Goal: Book appointment/travel/reservation

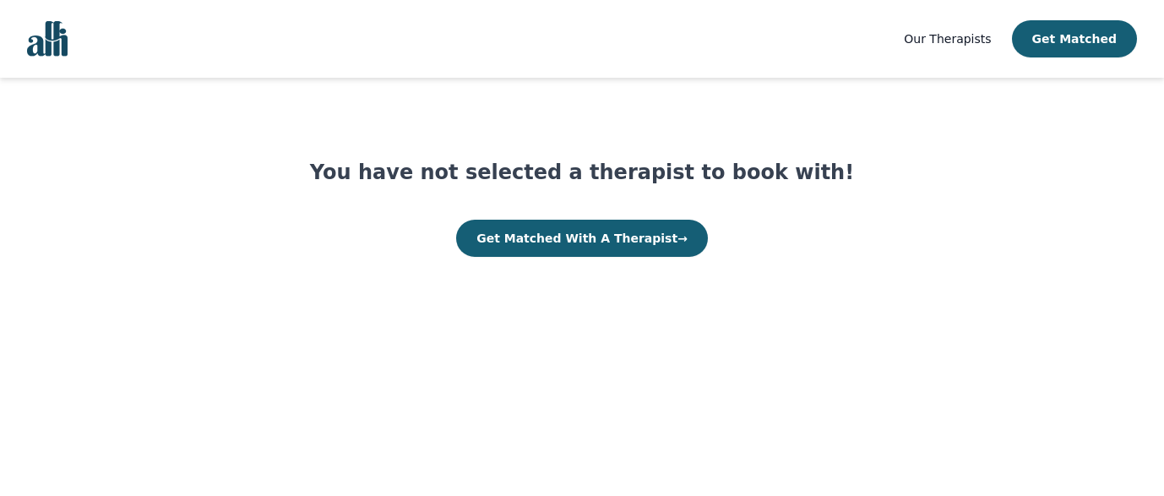
click at [591, 227] on button "Get Matched With A Therapist →" at bounding box center [582, 238] width 252 height 37
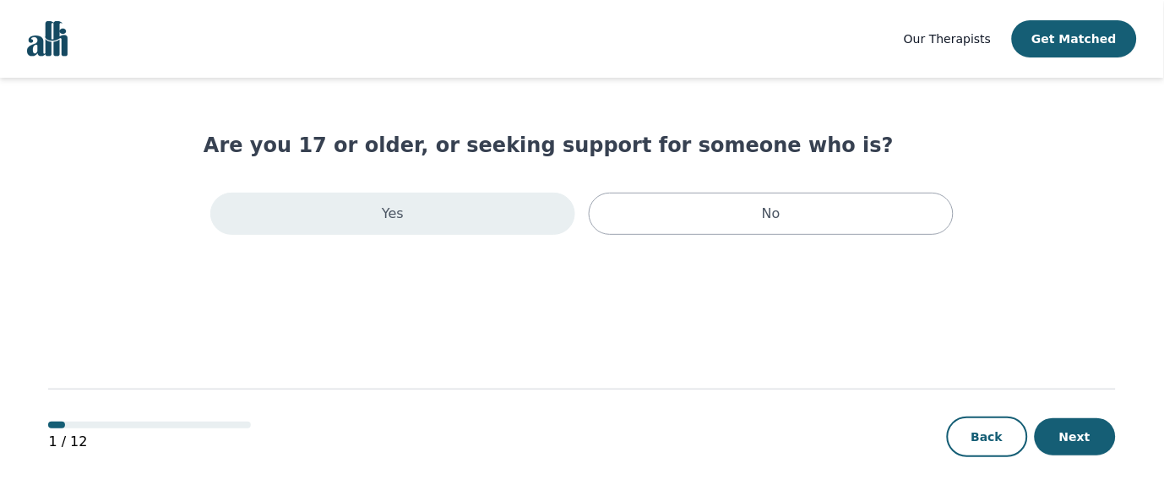
click at [405, 220] on div "Yes" at bounding box center [392, 214] width 365 height 42
